Goal: Transaction & Acquisition: Obtain resource

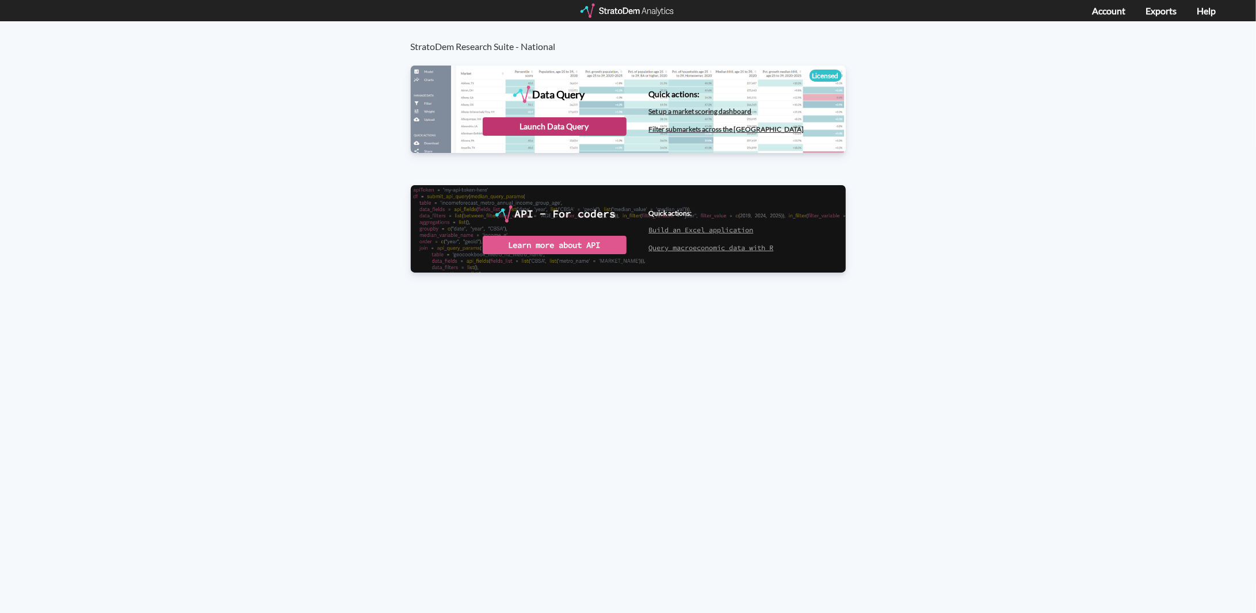
click at [574, 127] on div "Launch Data Query" at bounding box center [555, 126] width 144 height 18
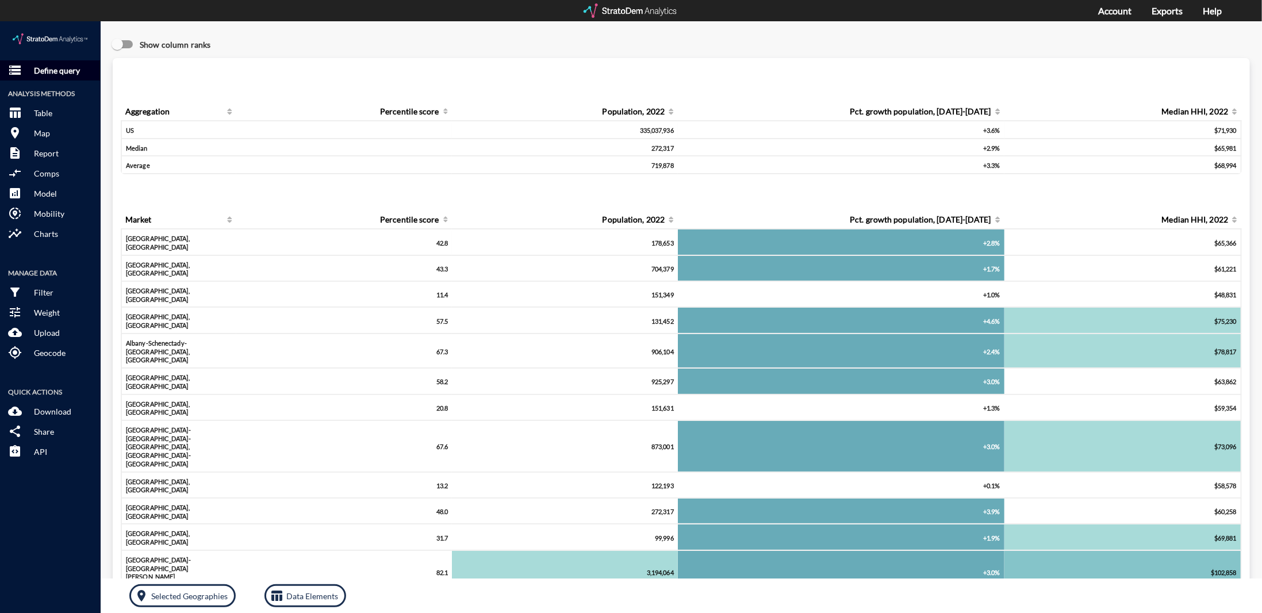
click p "Define query"
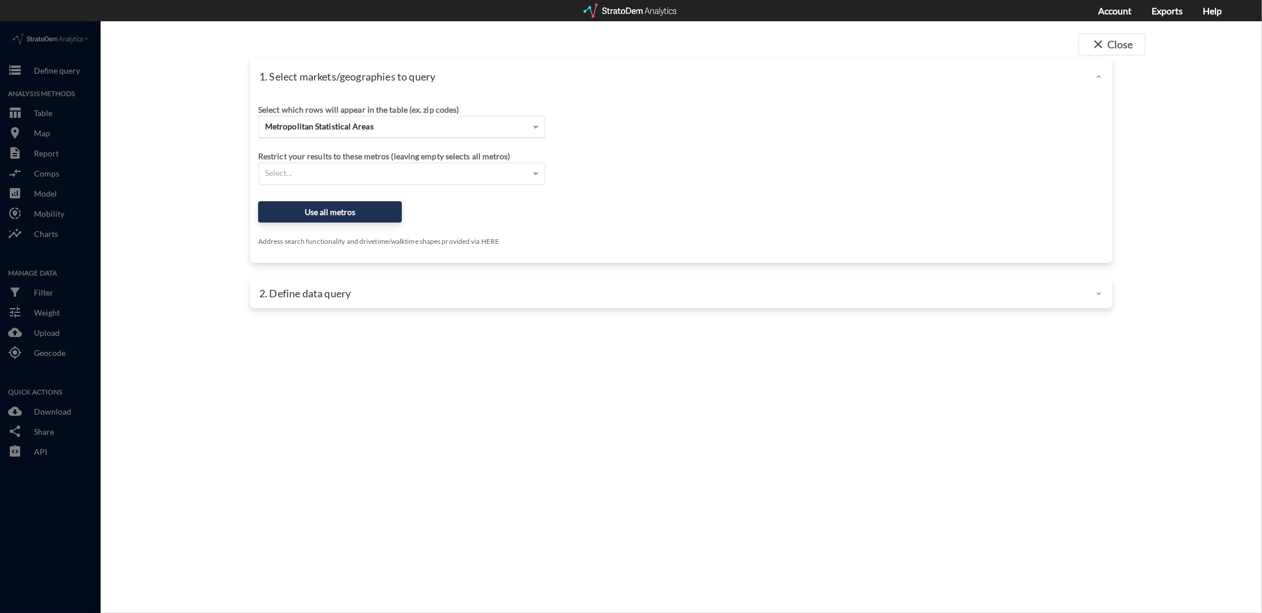
click div "Metropolitan Statistical Areas"
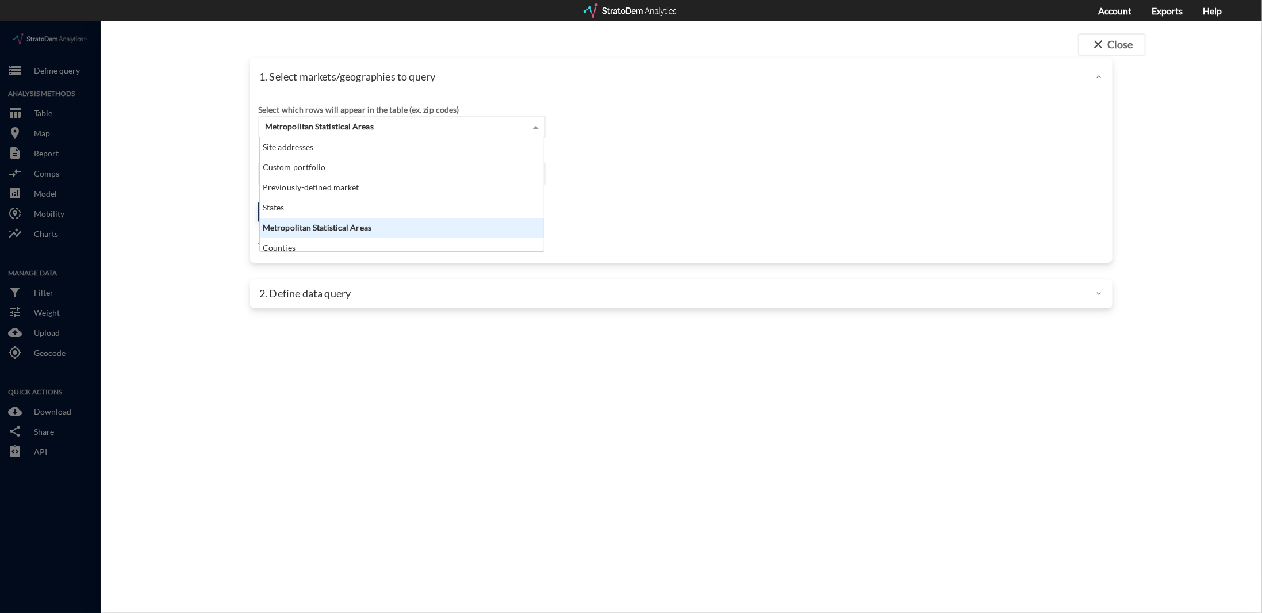
scroll to position [105, 278]
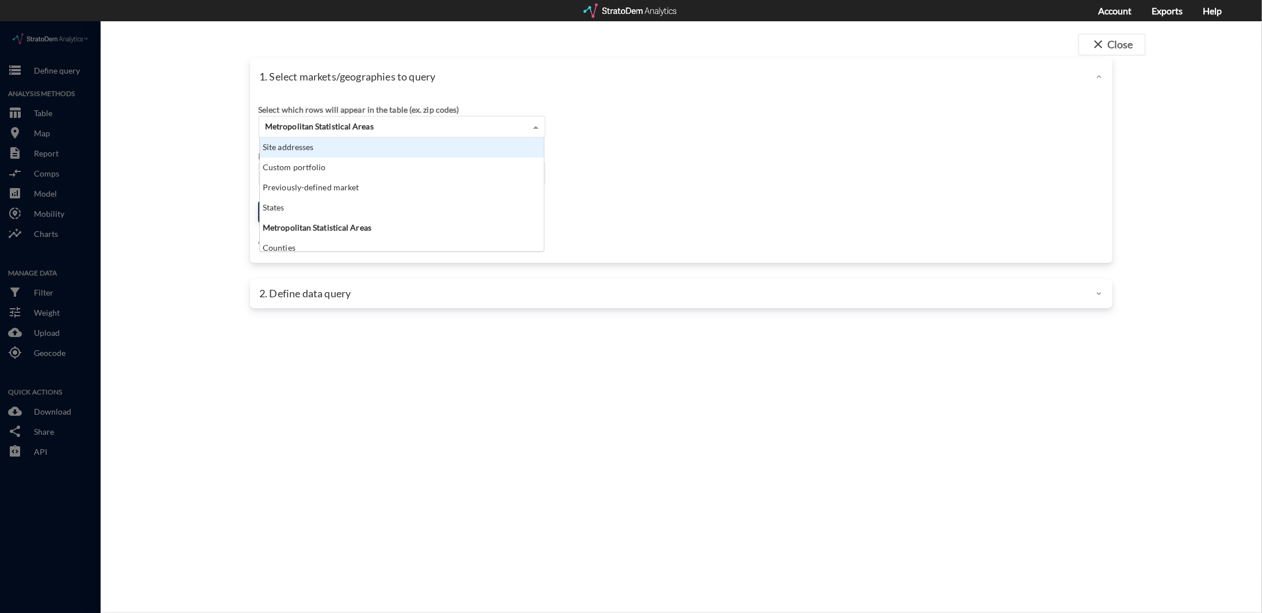
click div "Site addresses"
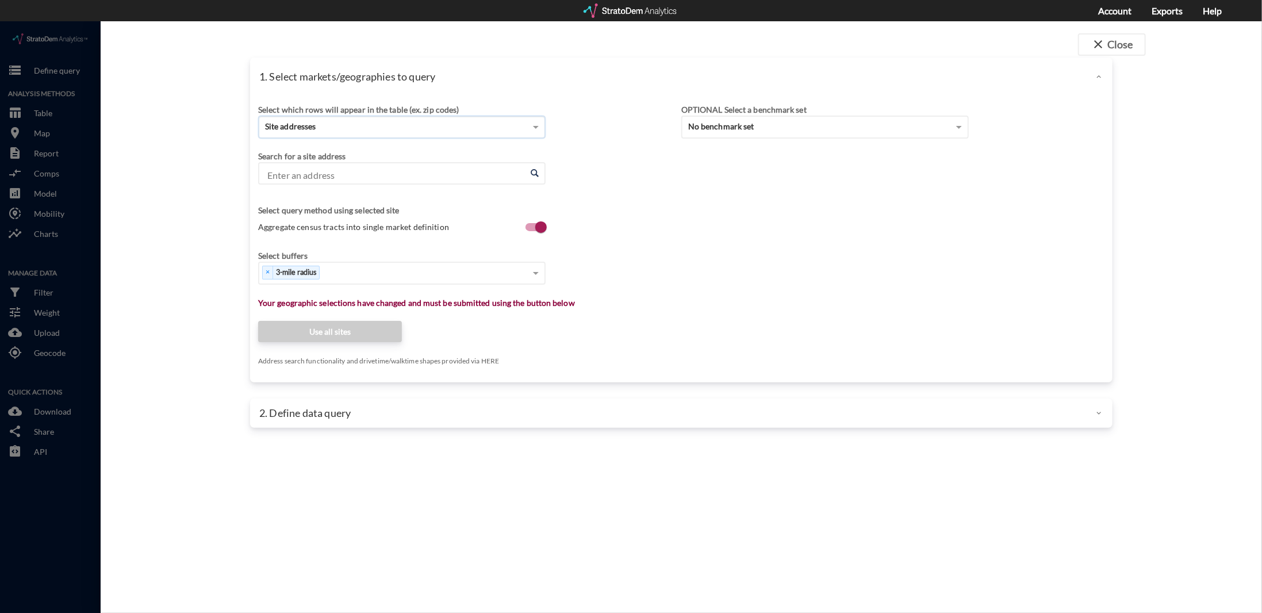
click input "Enter an address"
type input "[STREET_ADDRESS][US_STATE]"
click div "1. Select markets/geographies to query Select which rows will appear in the tab…"
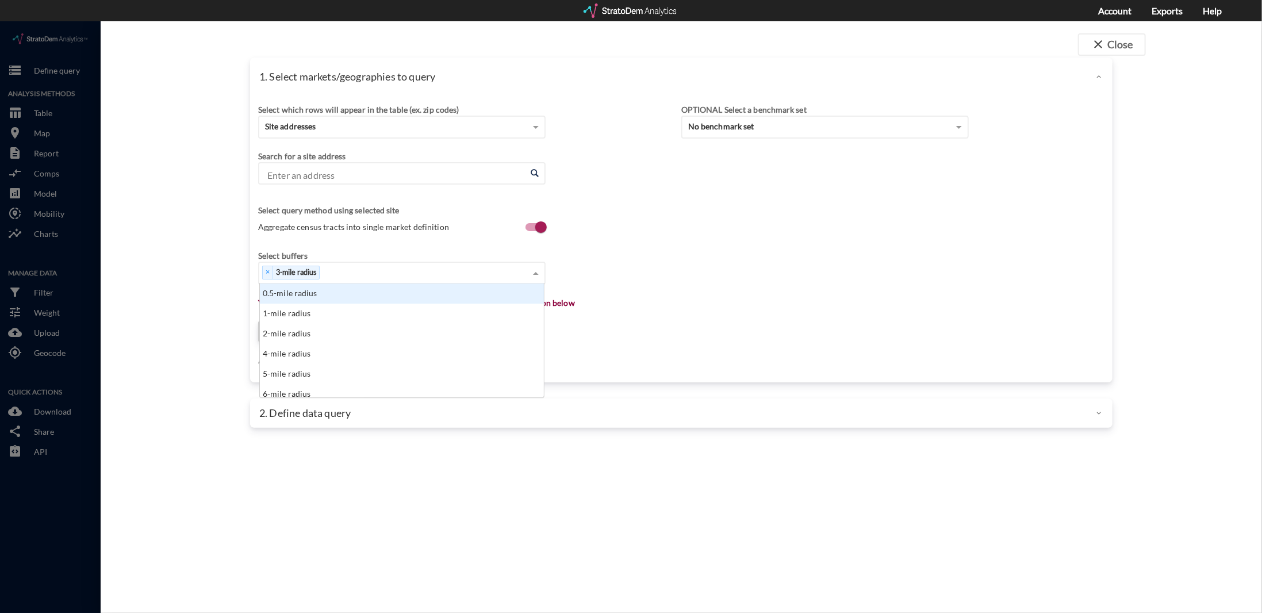
click div "× 3-mile radius"
click div "5-mile radius"
click span
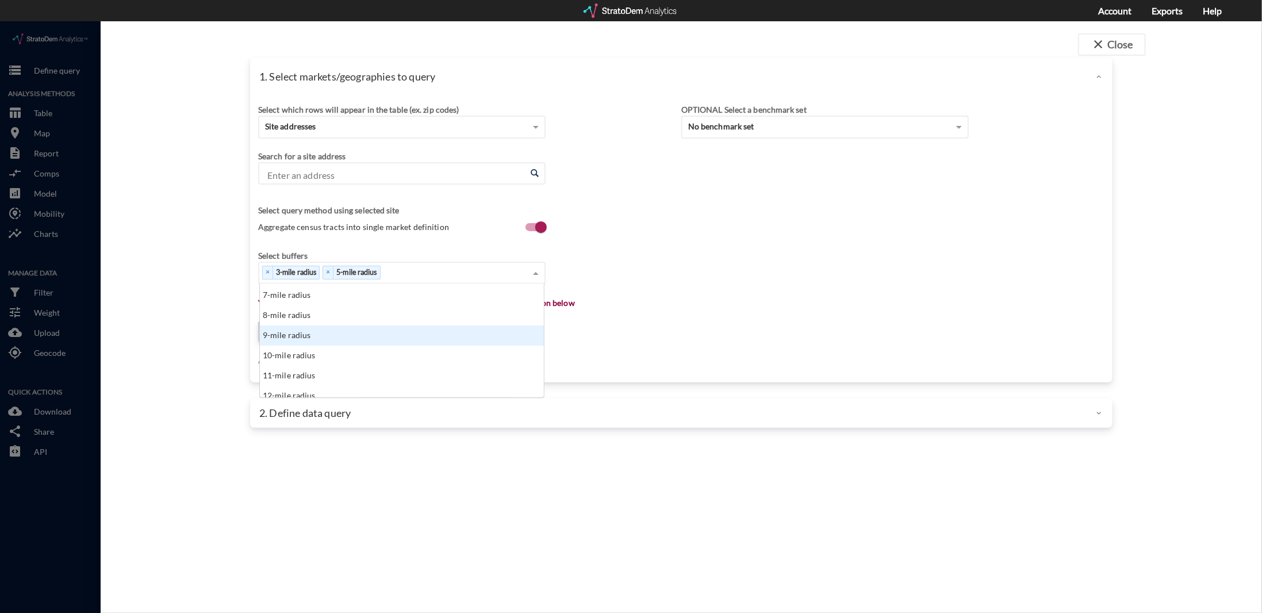
scroll to position [115, 0]
click div "10-mile radius"
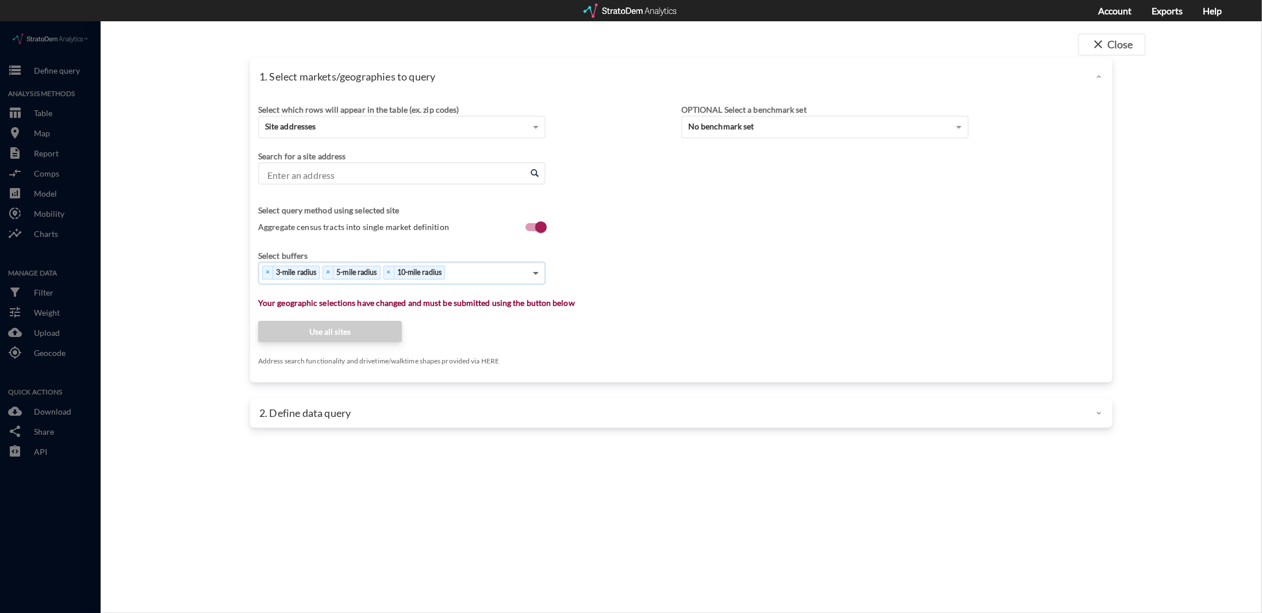
click span
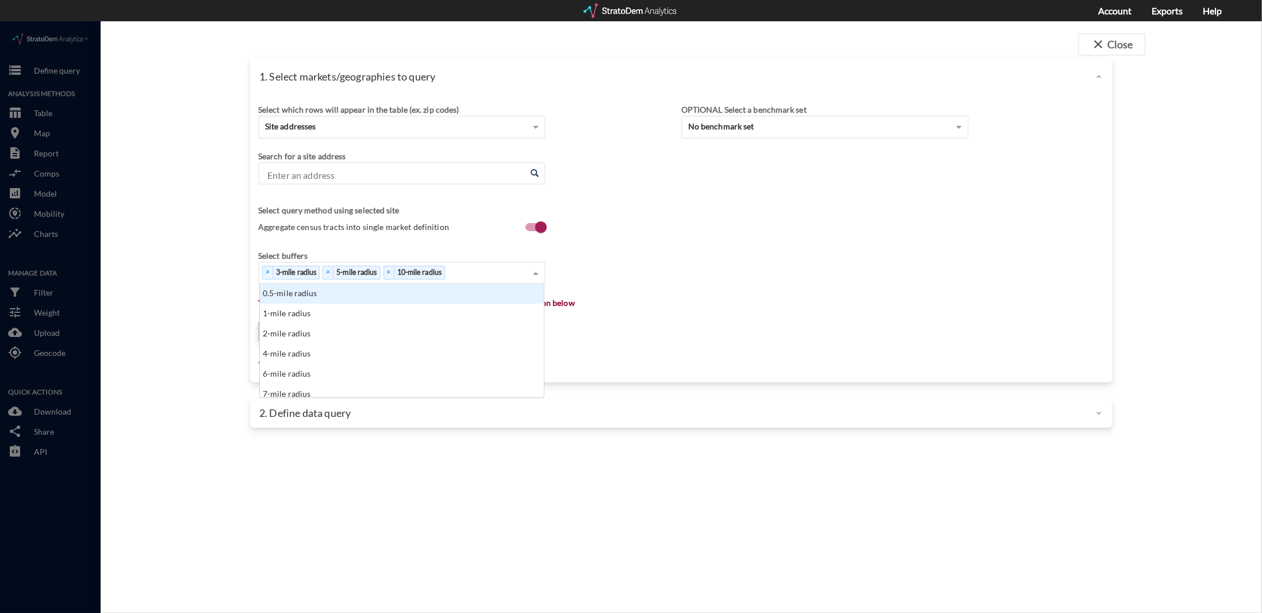
scroll to position [105, 278]
click div "1-mile radius"
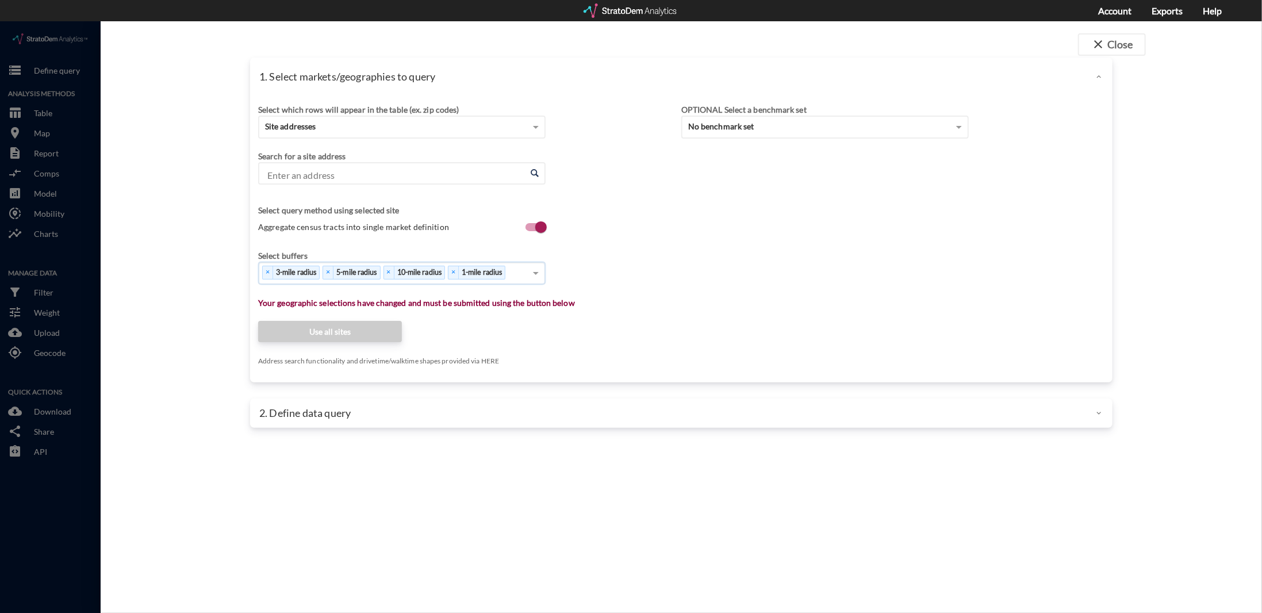
click div "1. Select markets/geographies to query Select which rows will appear in the tab…"
drag, startPoint x: 343, startPoint y: 278, endPoint x: 599, endPoint y: 281, distance: 255.9
click p "Your geographic selections have changed and must be submitted using the button …"
click input "Enter an address"
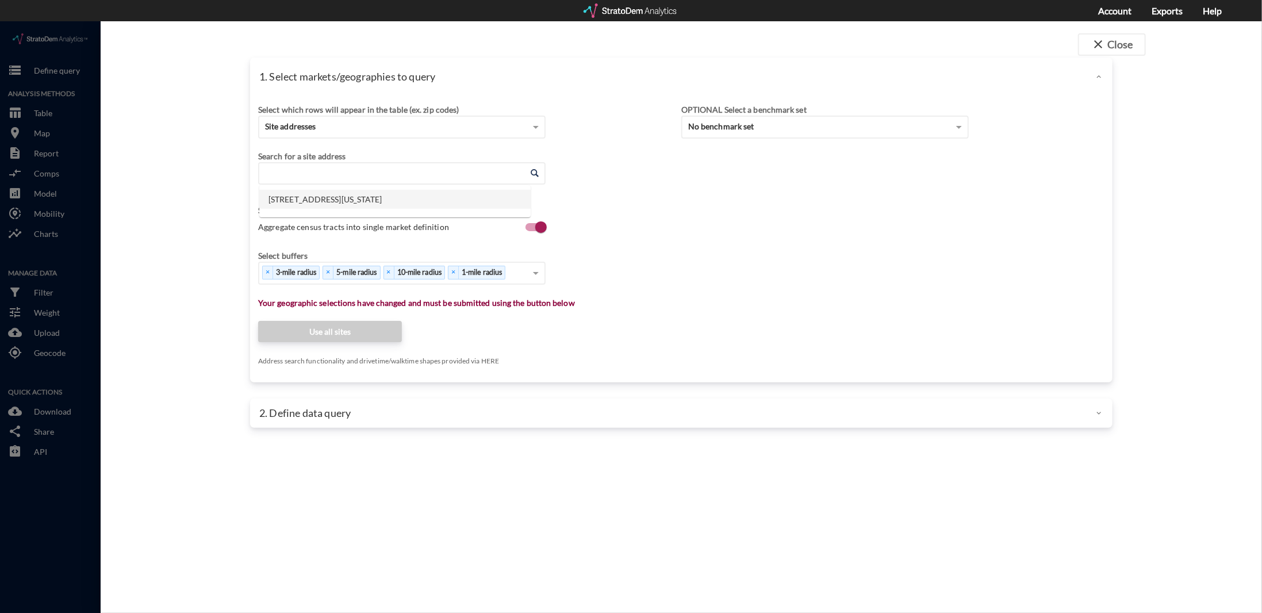
click li "700 Central Ave, New Providence, New Jersey"
type input "700 Central Ave, New Providence, New Jersey"
click div "1. Select markets/geographies to query Select which rows will appear in the tab…"
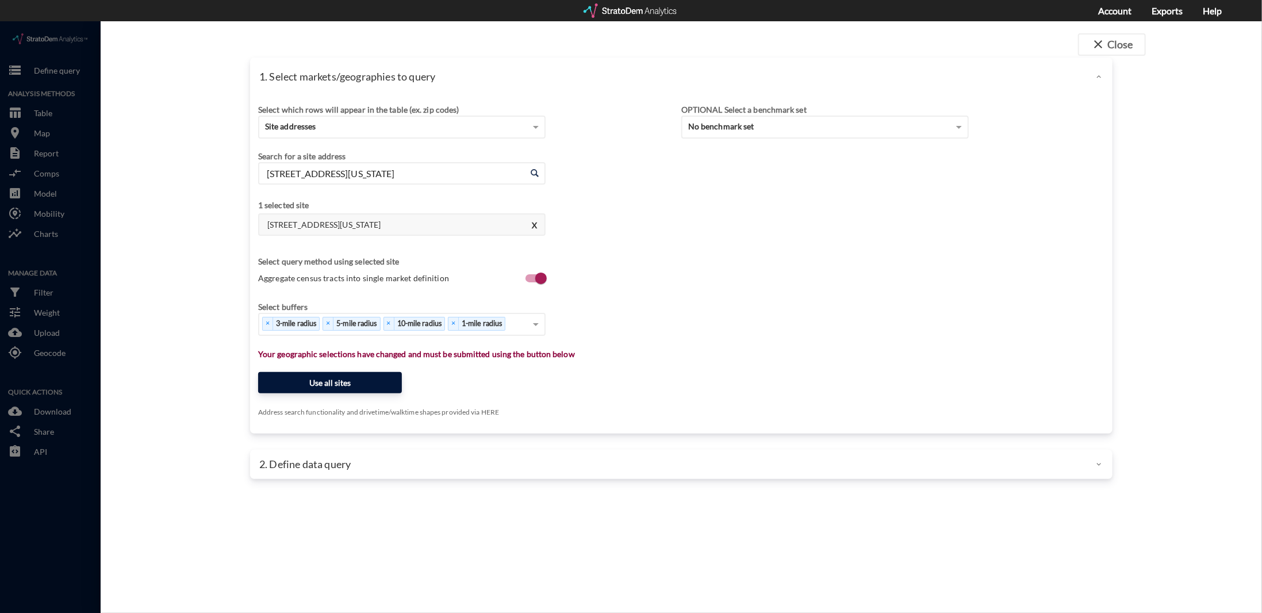
click button "Use all sites"
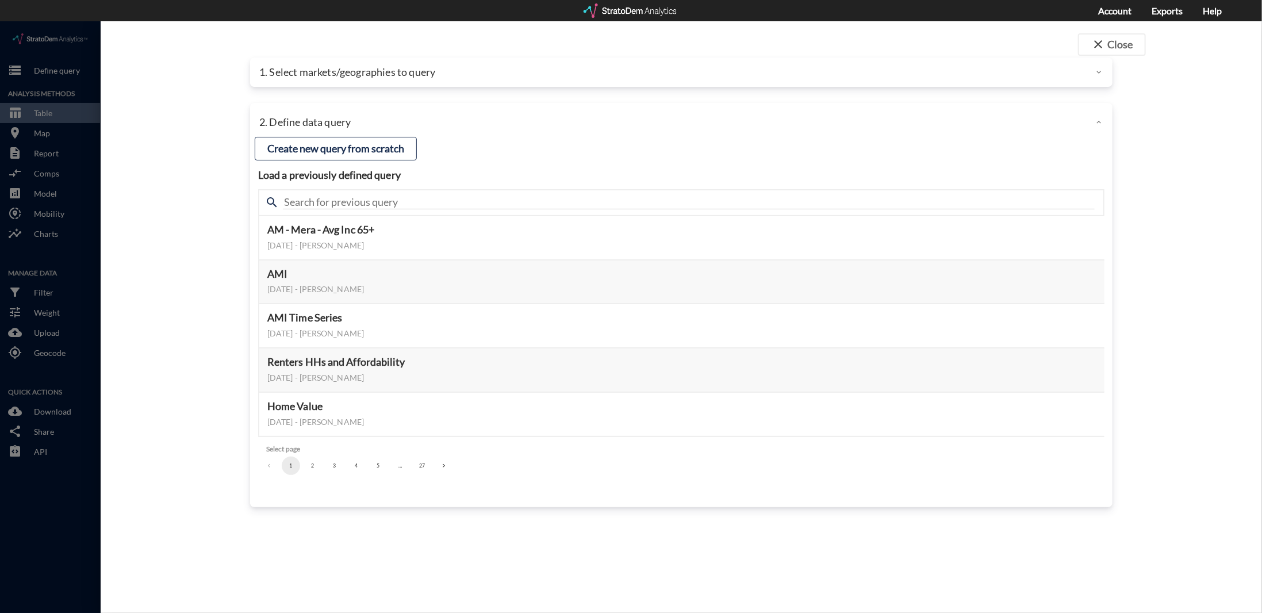
click div "search"
click input "text"
type input "Housing demand & meta"
click div "close Close 1. Select markets/geographies to query Select which rows will appea…"
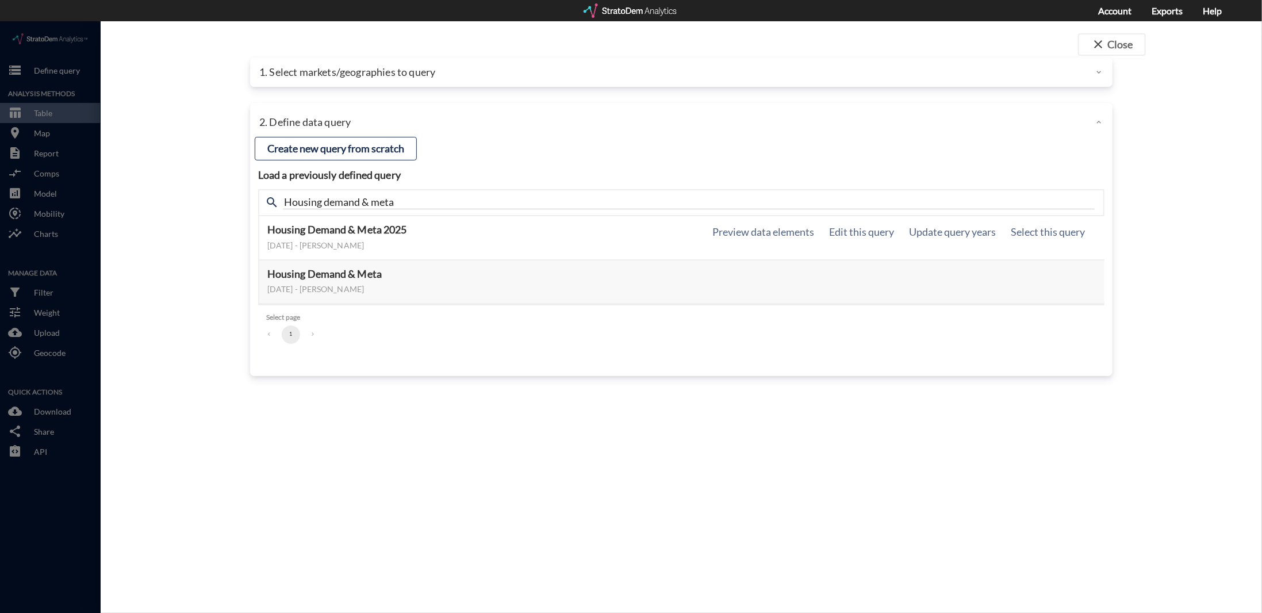
click h5 "Housing Demand & Meta 2025"
click button "Select this query"
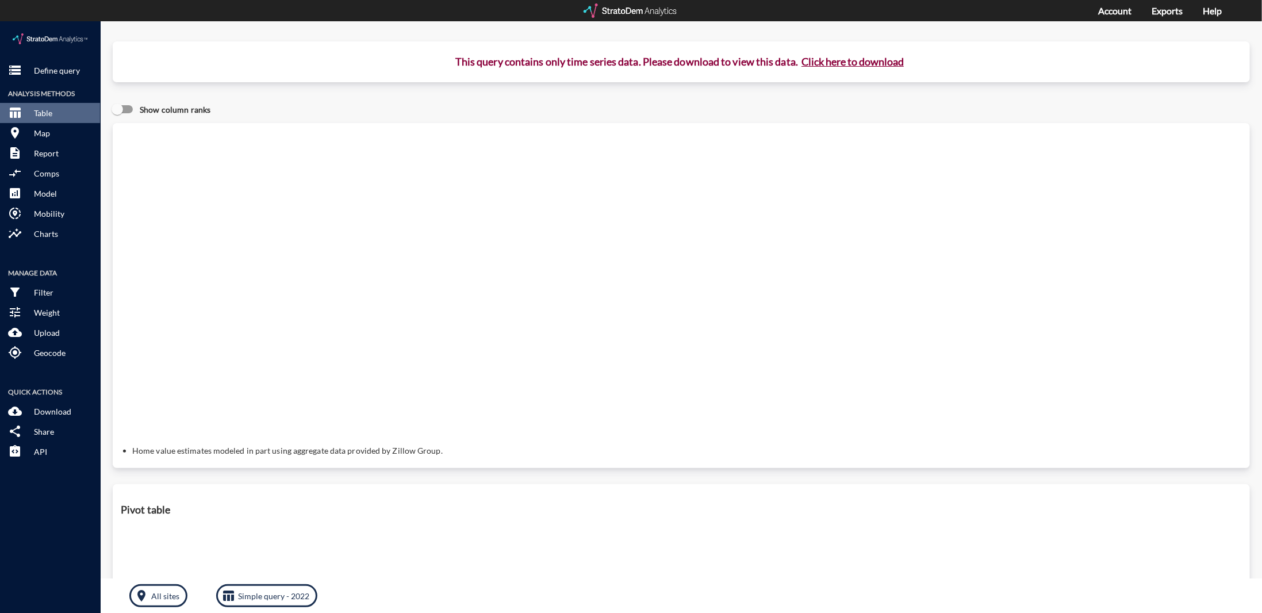
click button "Click here to download"
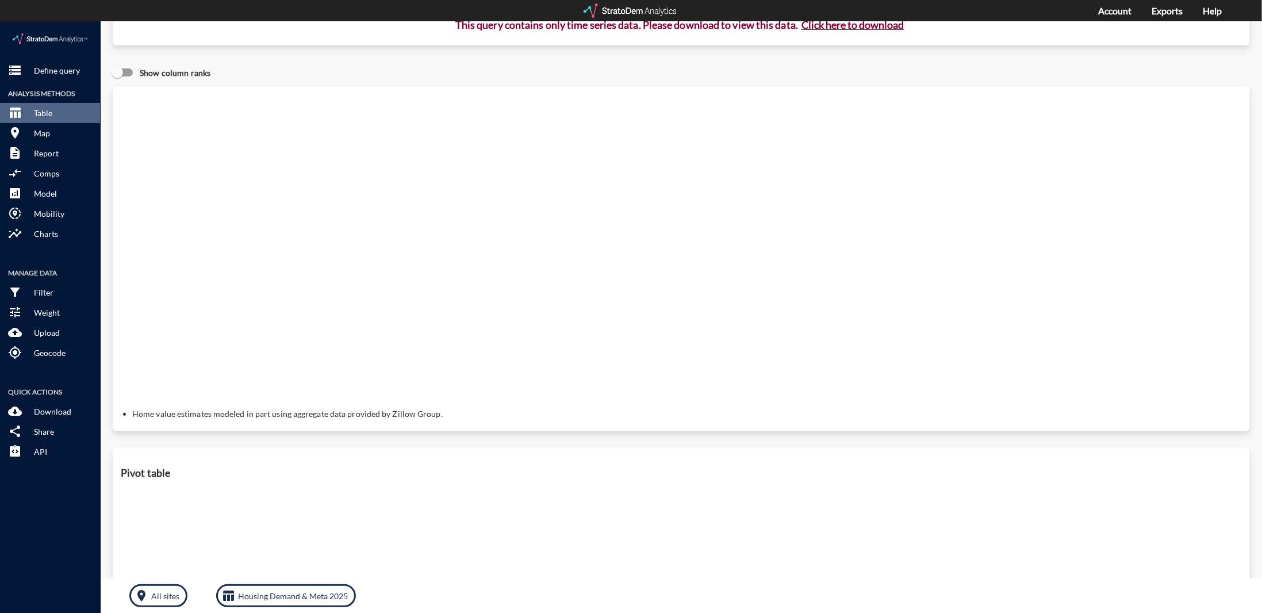
scroll to position [0, 0]
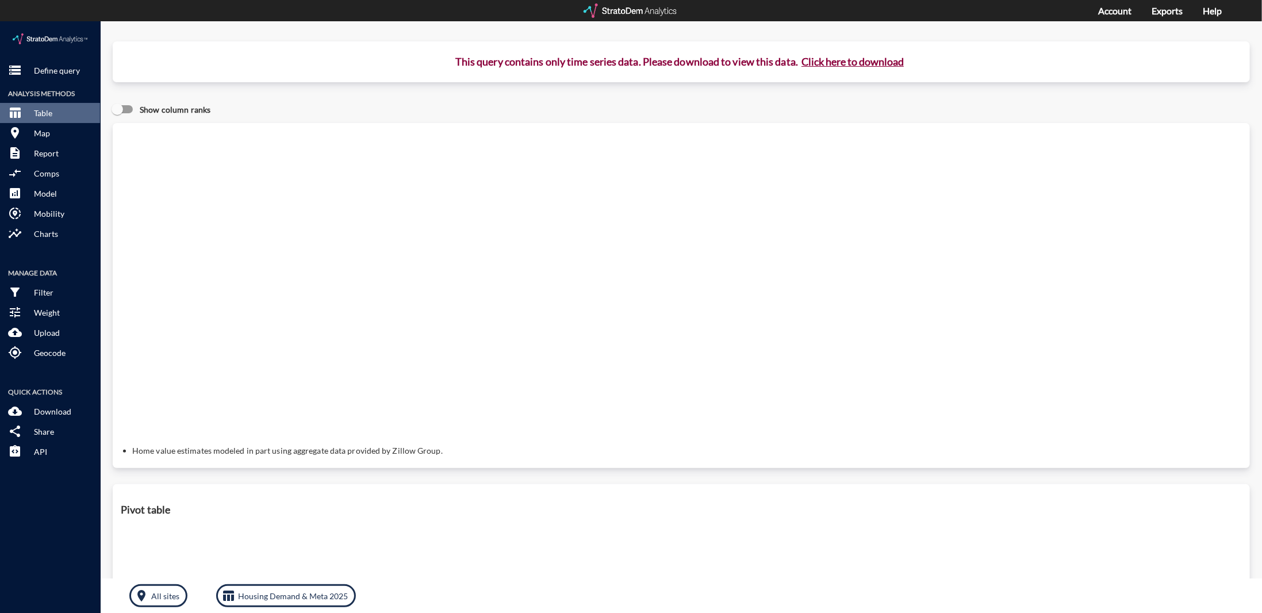
click p "This query contains only time series data. Please download to view this data. C…"
click div "Show column ranks"
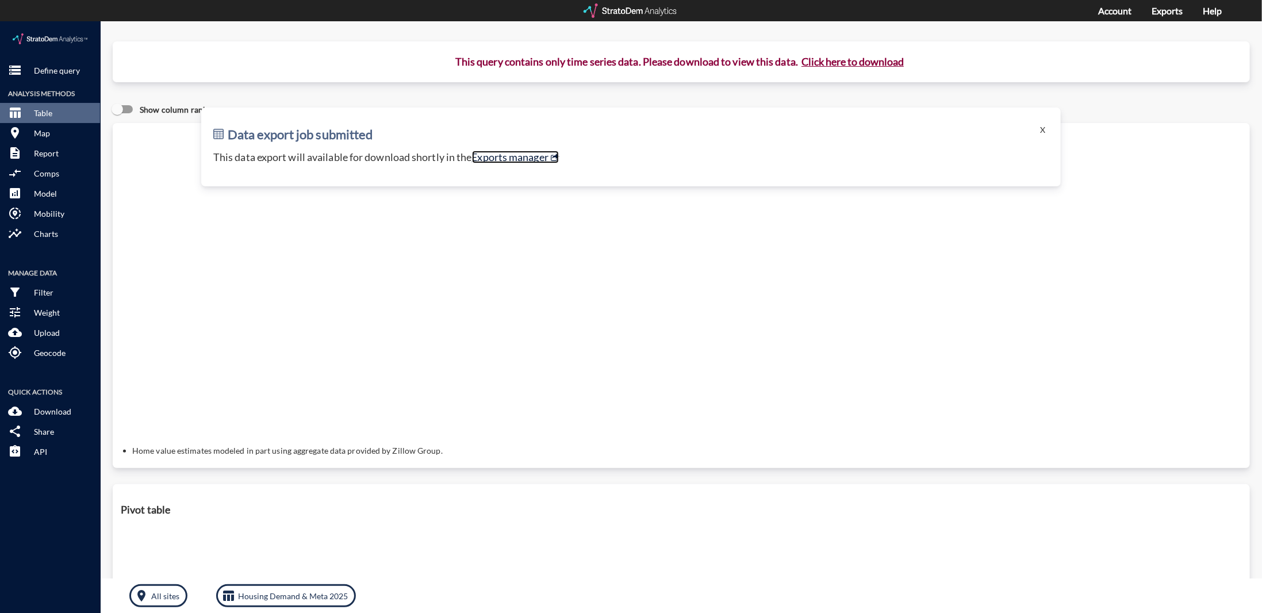
click link "Exports manager"
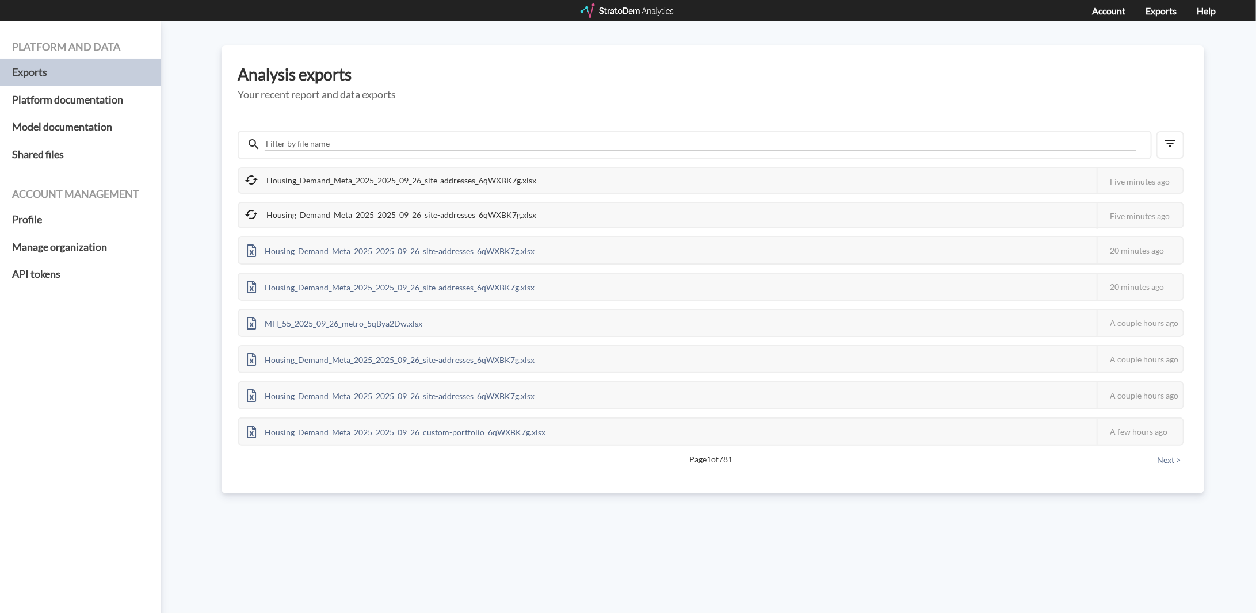
drag, startPoint x: 638, startPoint y: 109, endPoint x: 618, endPoint y: 52, distance: 60.6
click at [638, 109] on div "Housing_Demand_Meta_2025_2025_09_26_site-addresses_6qWXBK7g.xlsx This job faile…" at bounding box center [713, 289] width 950 height 367
click at [606, 45] on div "Platform and data Exports Platform documentation Model documentation Shared fil…" at bounding box center [628, 317] width 1256 height 592
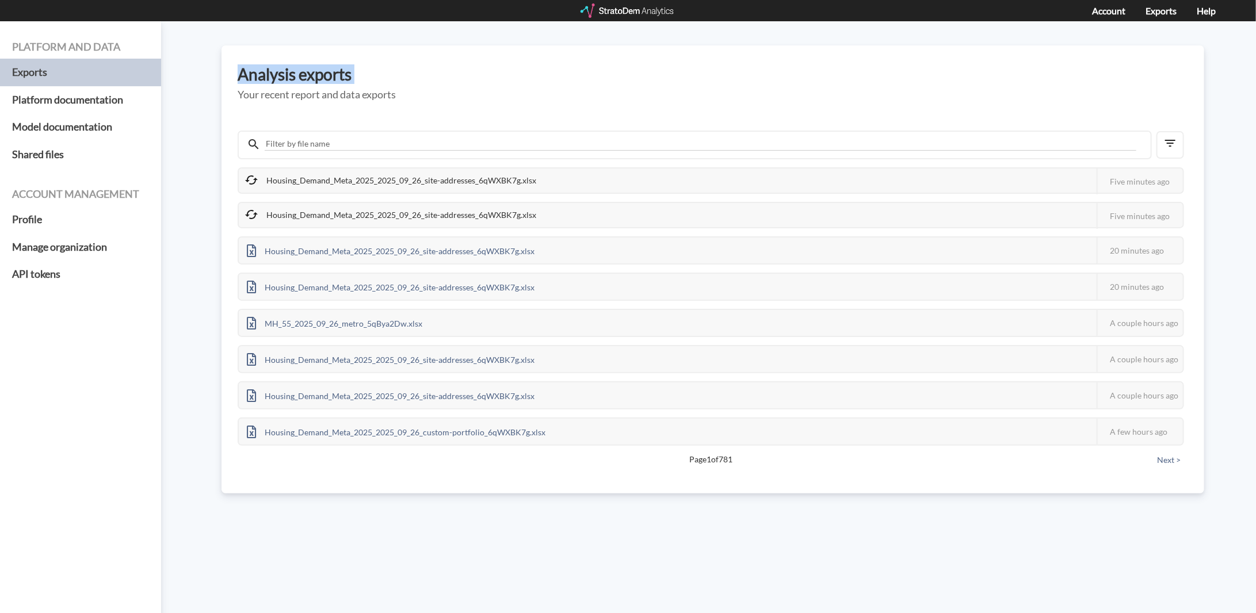
click at [606, 45] on div "Platform and data Exports Platform documentation Model documentation Shared fil…" at bounding box center [628, 317] width 1256 height 592
click at [635, 94] on h5 "Your recent report and data exports" at bounding box center [713, 95] width 950 height 12
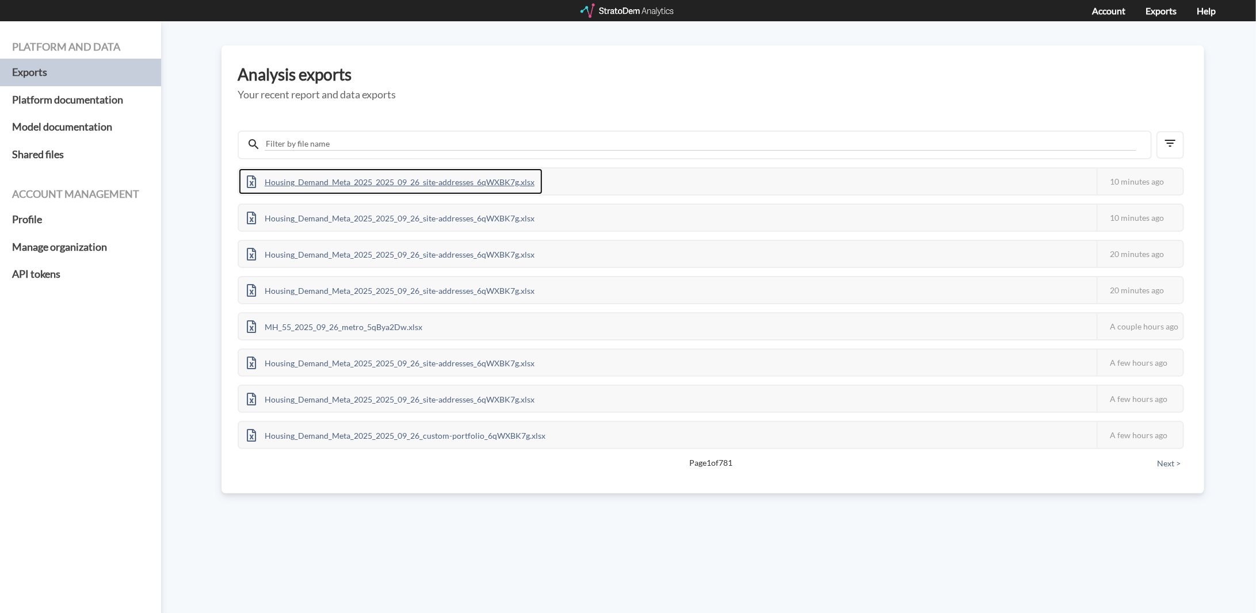
click at [467, 179] on div "Housing_Demand_Meta_2025_2025_09_26_site-addresses_6qWXBK7g.xlsx" at bounding box center [391, 182] width 304 height 26
drag, startPoint x: 897, startPoint y: 43, endPoint x: 711, endPoint y: 20, distance: 187.1
click at [898, 43] on div "Platform and data Exports Platform documentation Model documentation Shared fil…" at bounding box center [628, 317] width 1256 height 592
